Goal: Entertainment & Leisure: Browse casually

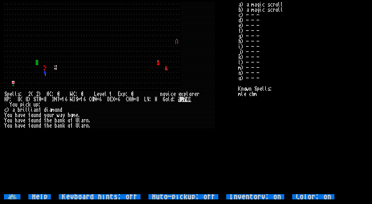
drag, startPoint x: 0, startPoint y: 0, endPoint x: 125, endPoint y: 64, distance: 140.6
click at [125, 64] on div at bounding box center [126, 62] width 3 height 5
